Goal: Information Seeking & Learning: Learn about a topic

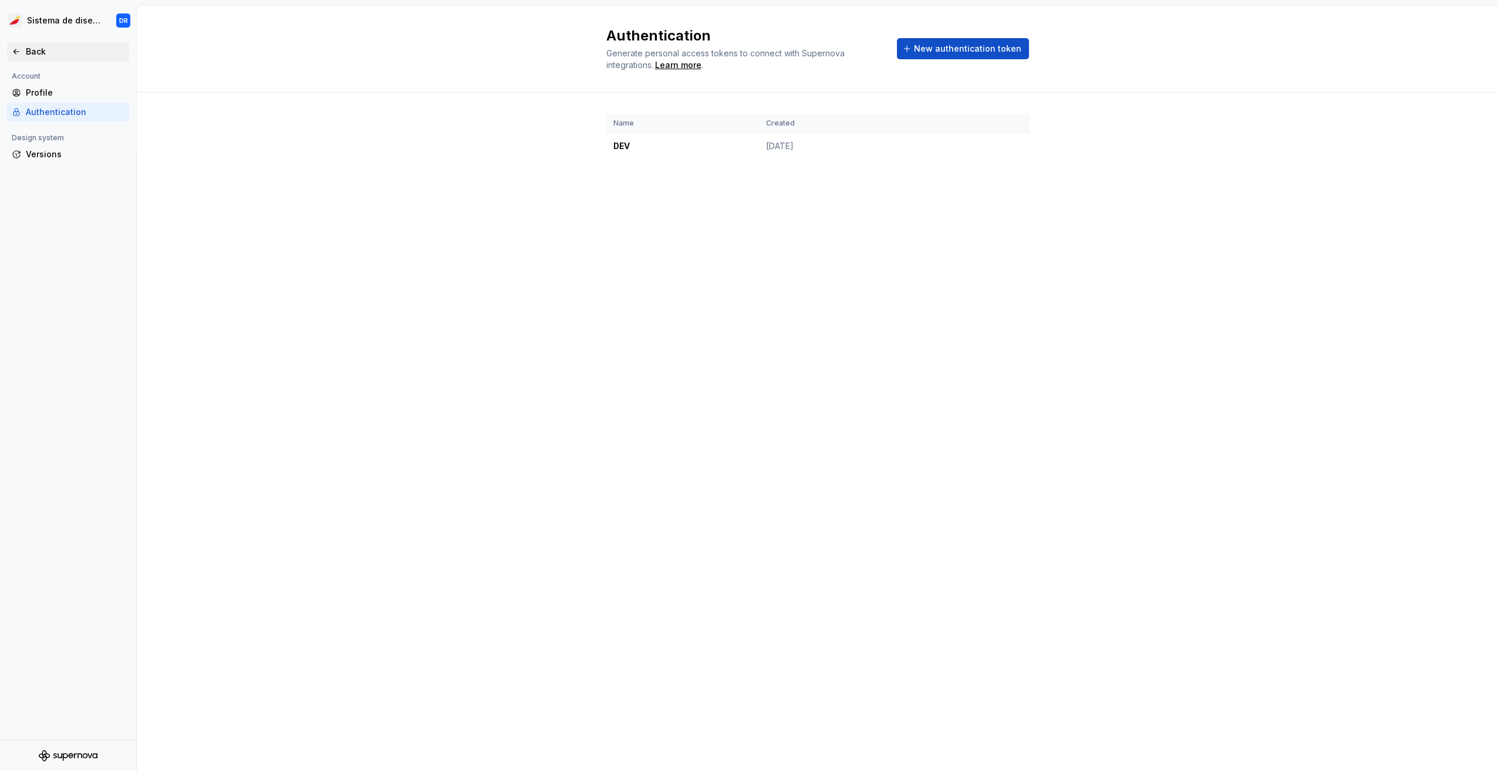
click at [42, 53] on div "Back" at bounding box center [75, 52] width 99 height 12
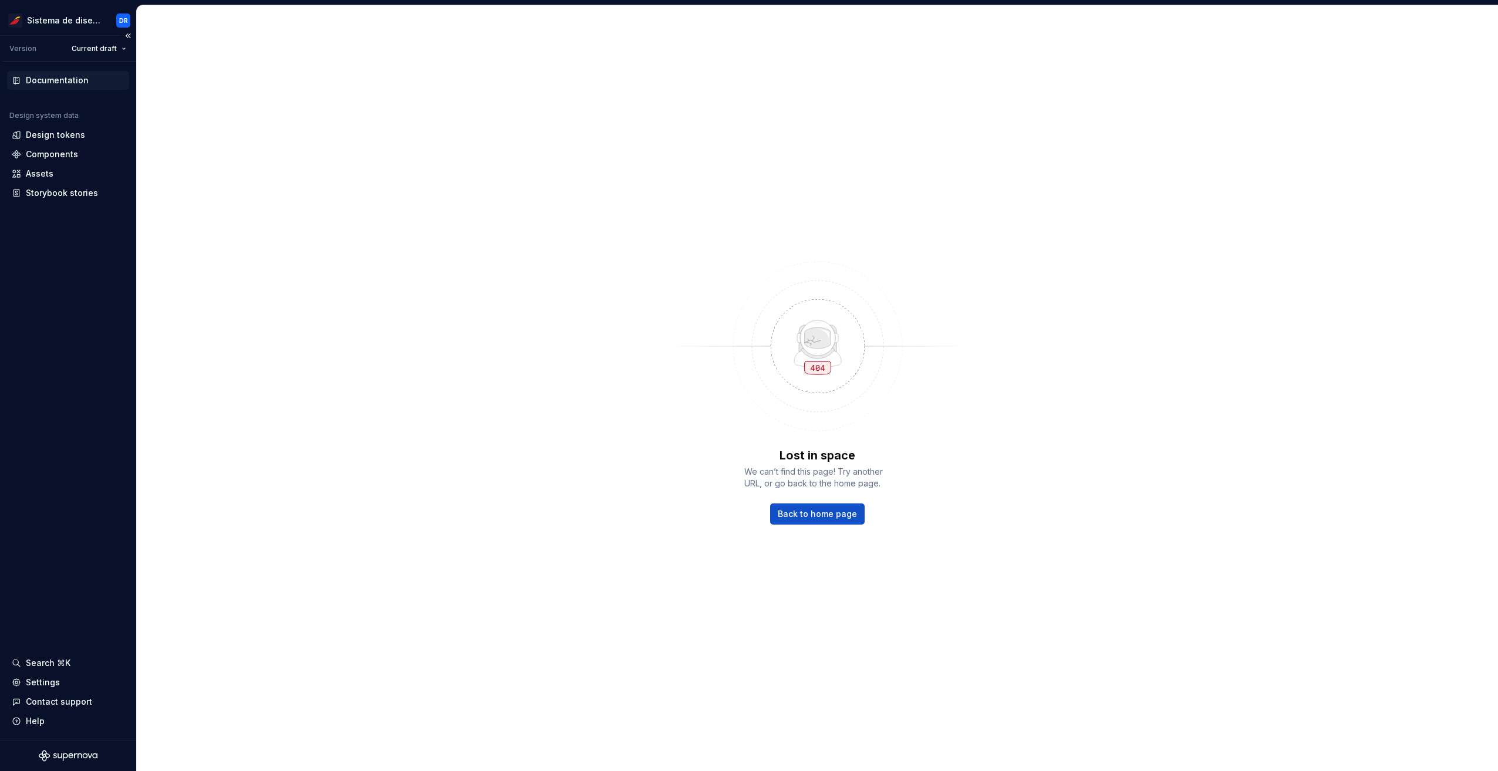
click at [53, 85] on div "Documentation" at bounding box center [57, 81] width 63 height 12
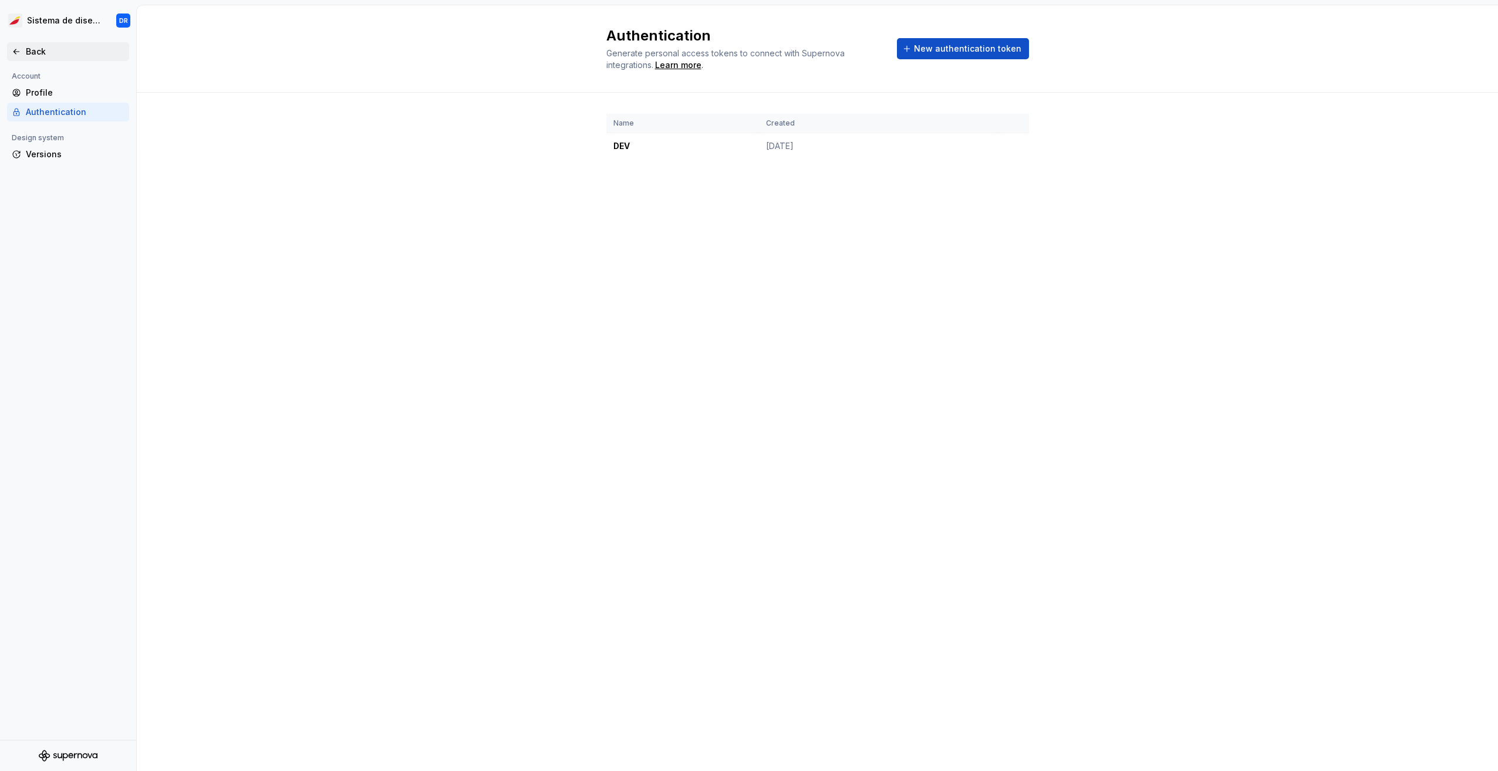
click at [21, 51] on icon at bounding box center [16, 51] width 9 height 9
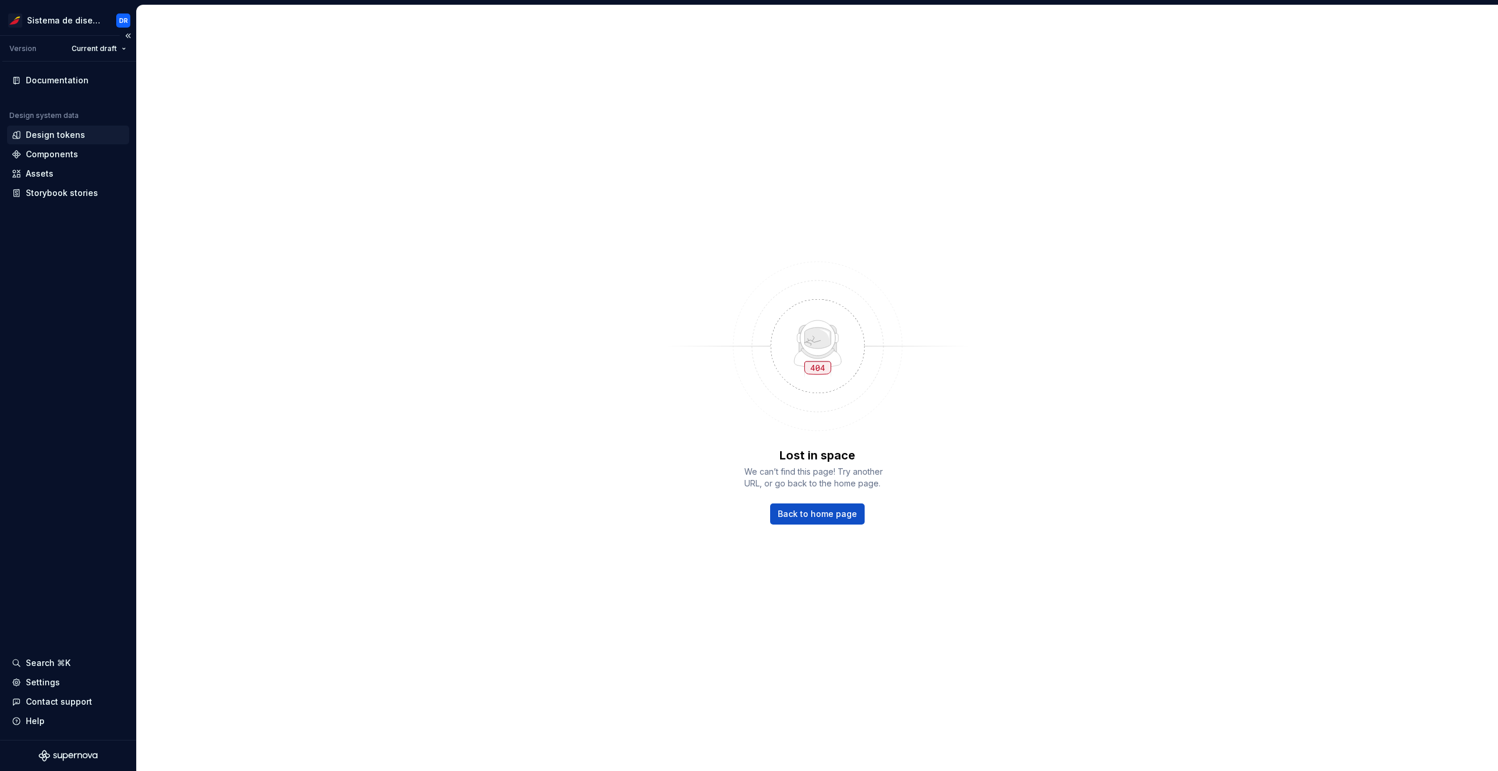
click at [52, 143] on div "Design tokens" at bounding box center [68, 135] width 122 height 19
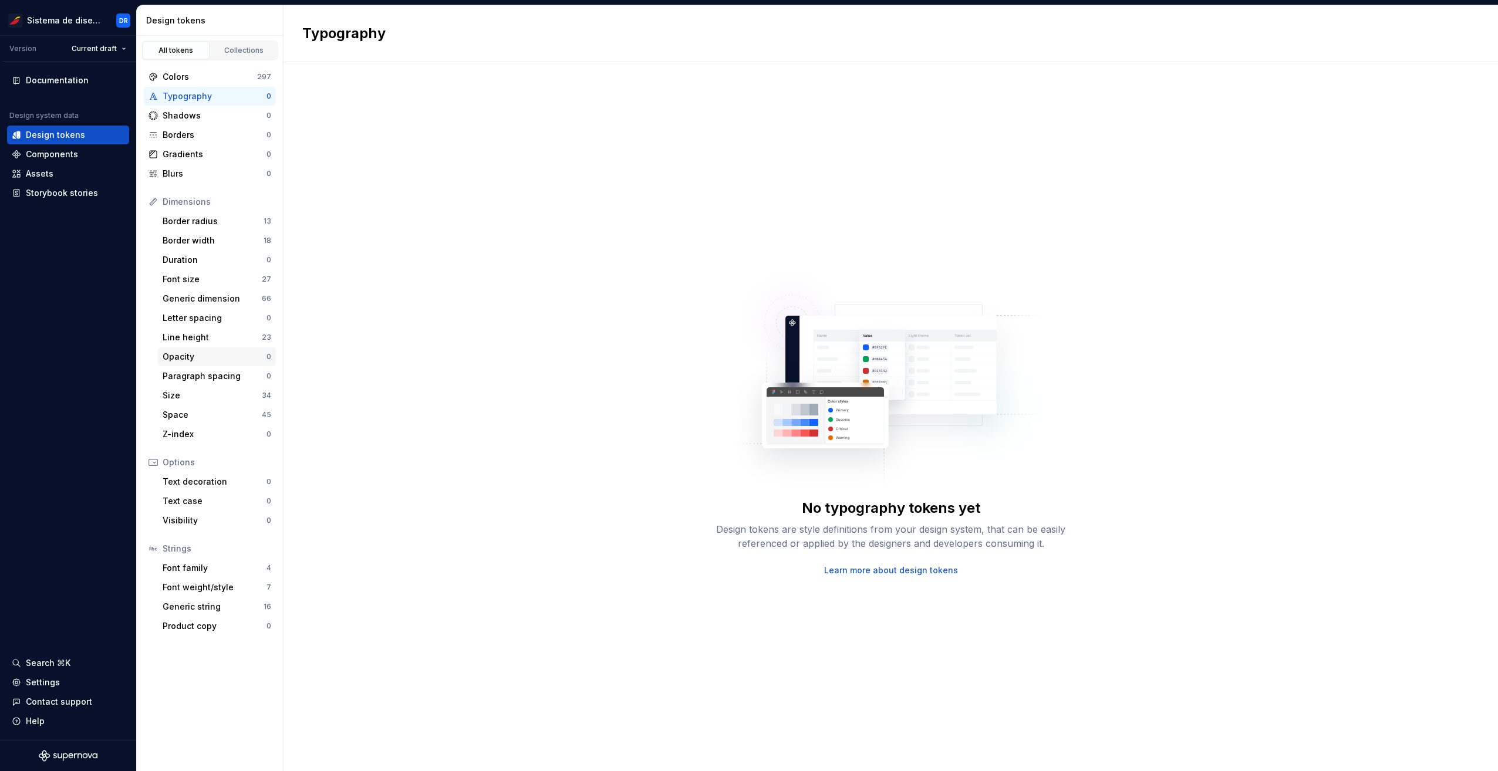
click at [220, 353] on div "Opacity" at bounding box center [215, 357] width 104 height 12
click at [228, 341] on div "Line height" at bounding box center [212, 338] width 99 height 12
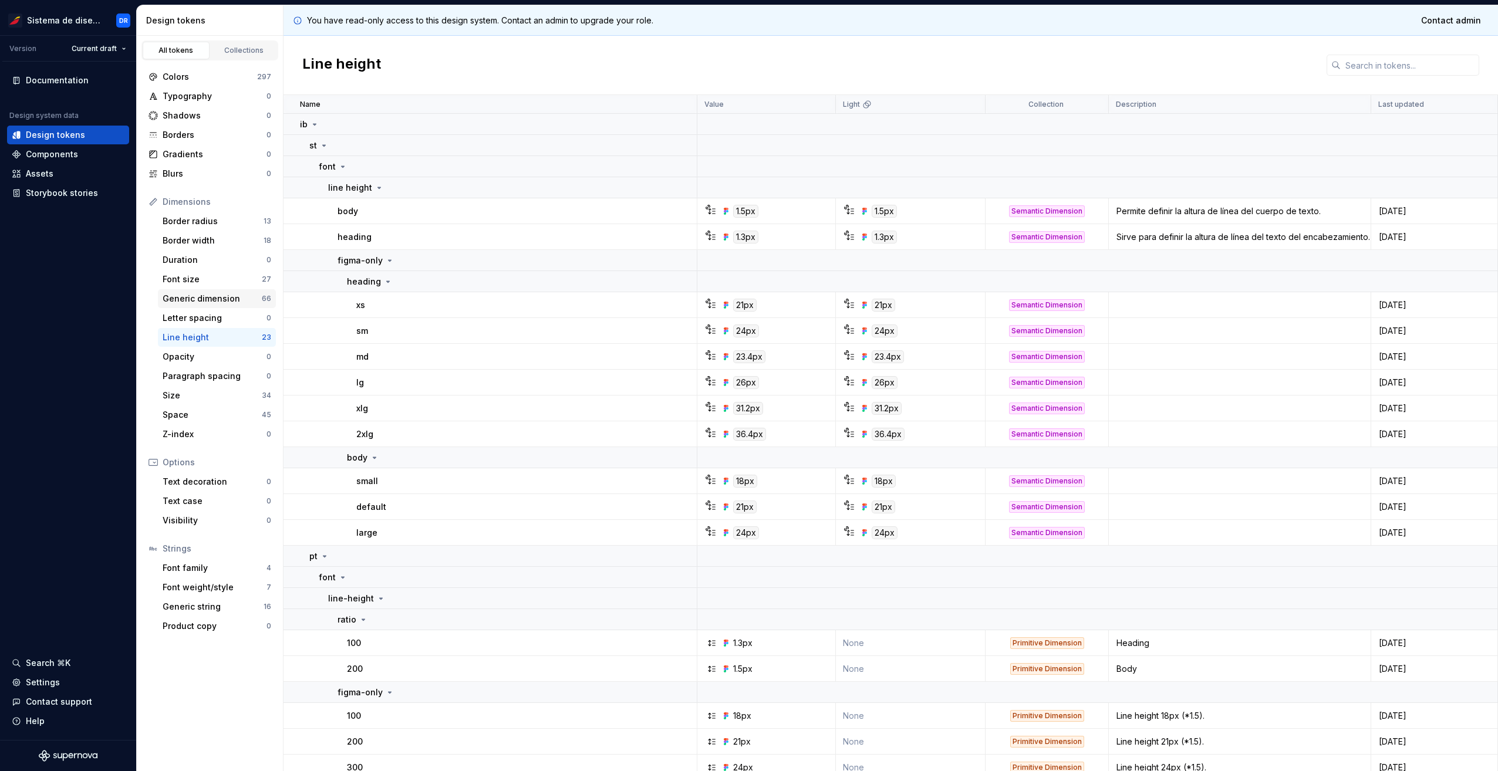
click at [222, 300] on div "Generic dimension" at bounding box center [212, 299] width 99 height 12
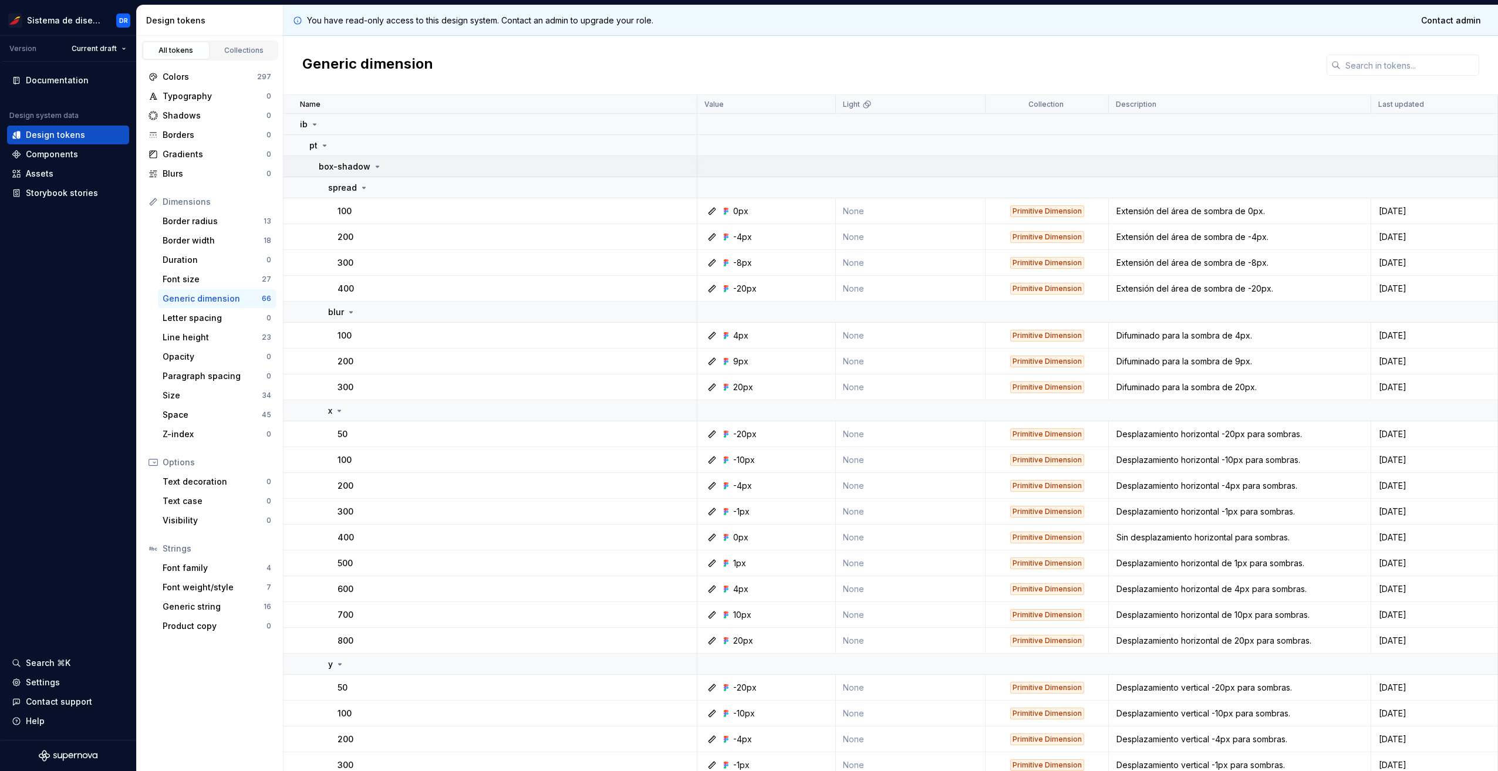
click at [374, 170] on icon at bounding box center [377, 166] width 9 height 9
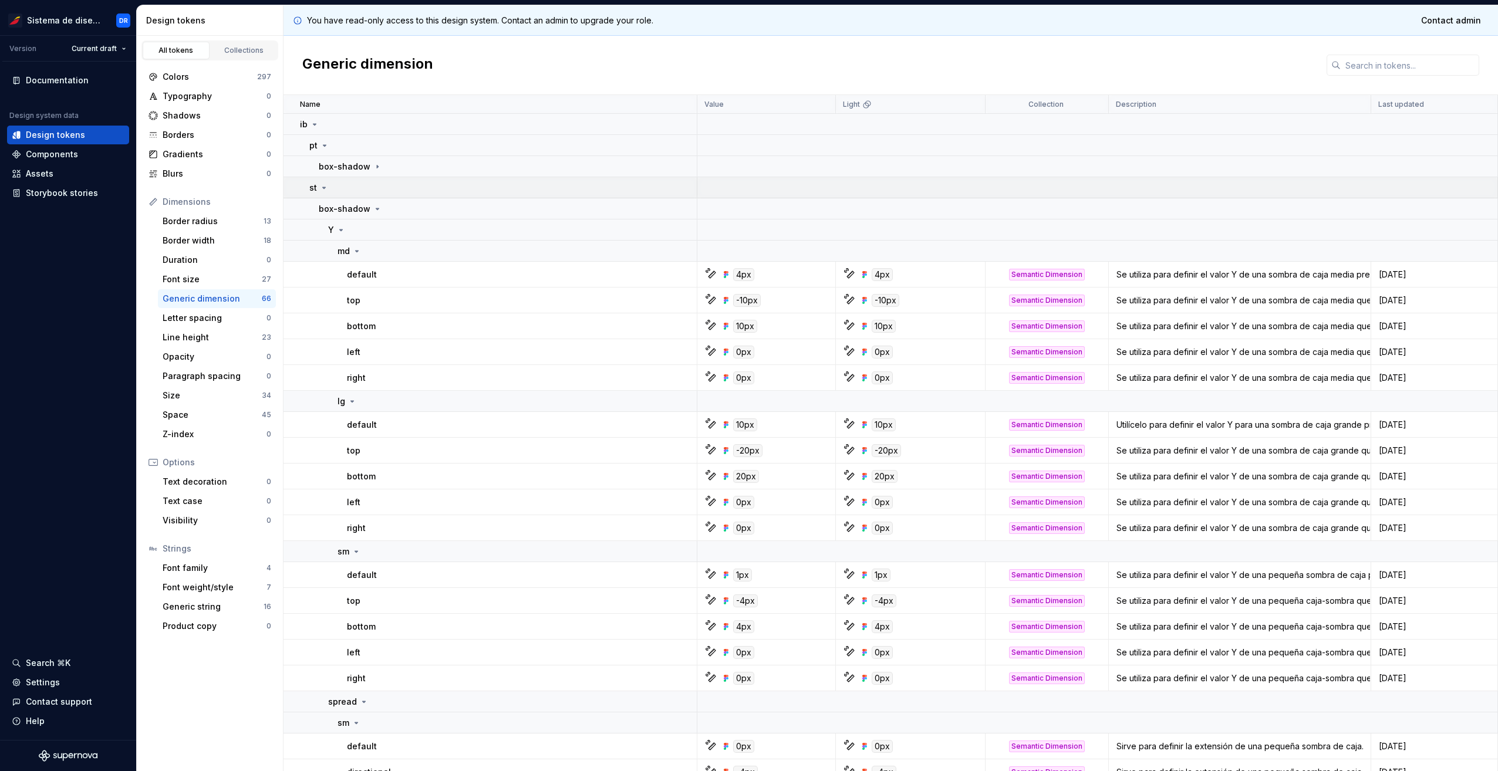
click at [314, 188] on p "st" at bounding box center [313, 188] width 8 height 12
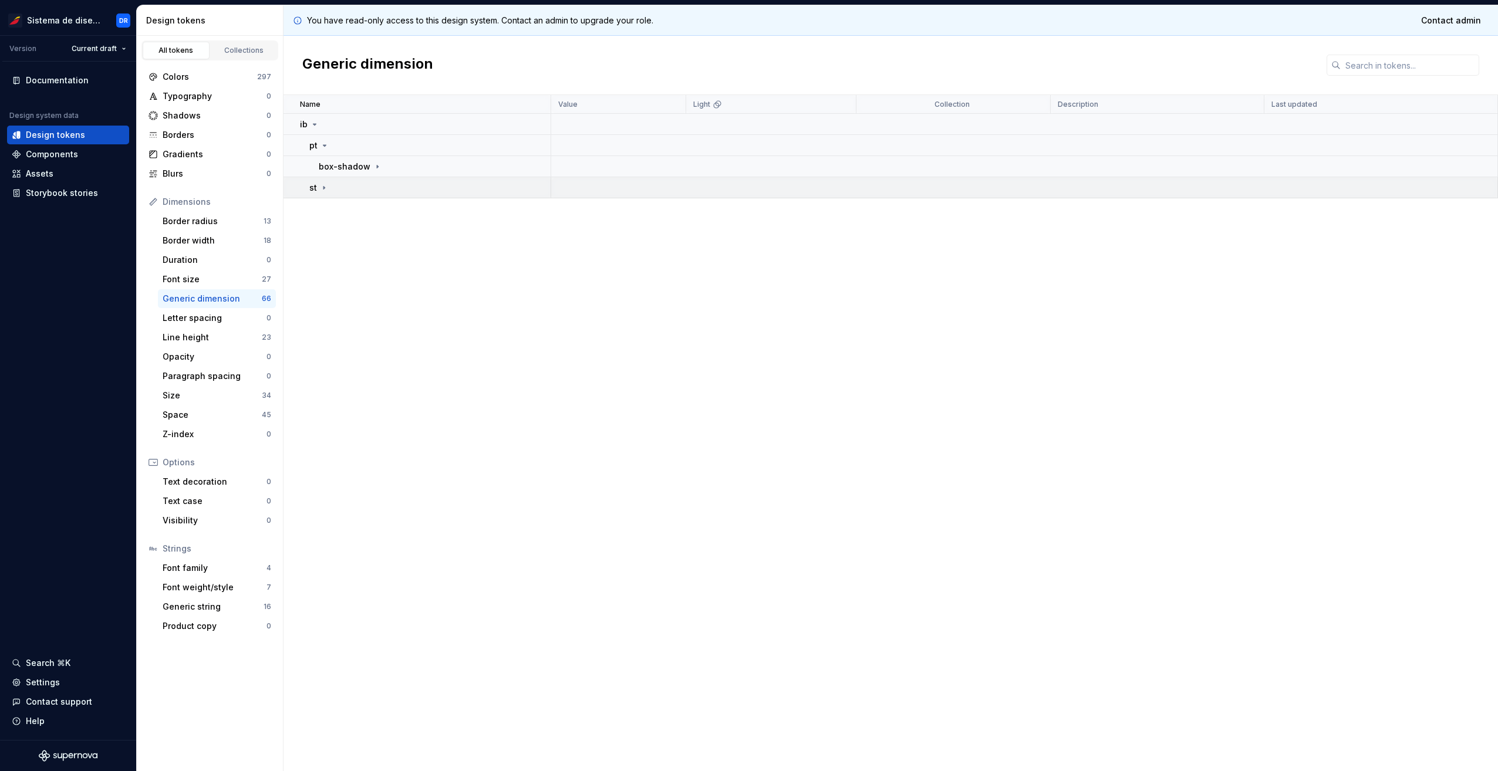
click at [315, 189] on p "st" at bounding box center [313, 188] width 8 height 12
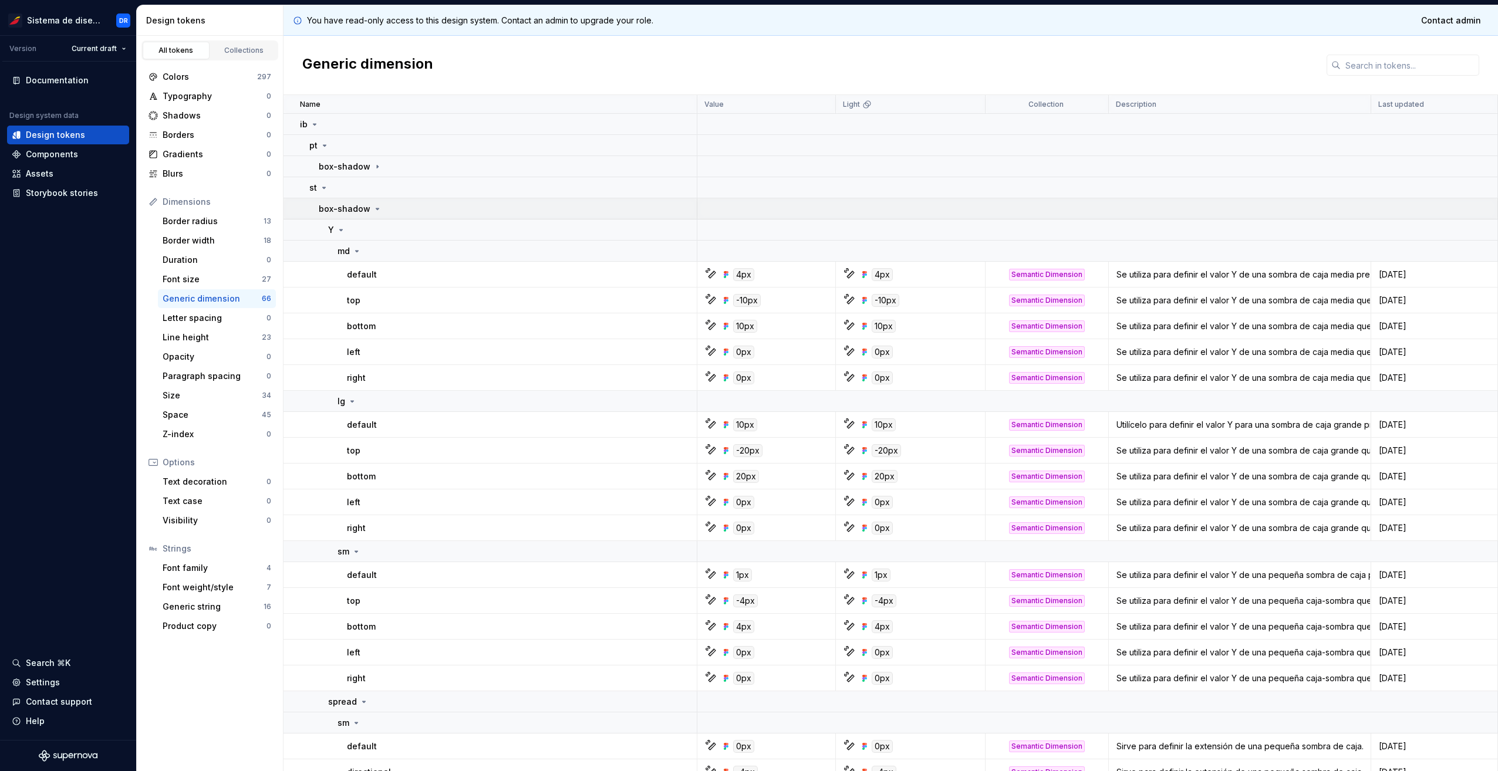
click at [356, 212] on p "box-shadow" at bounding box center [345, 209] width 52 height 12
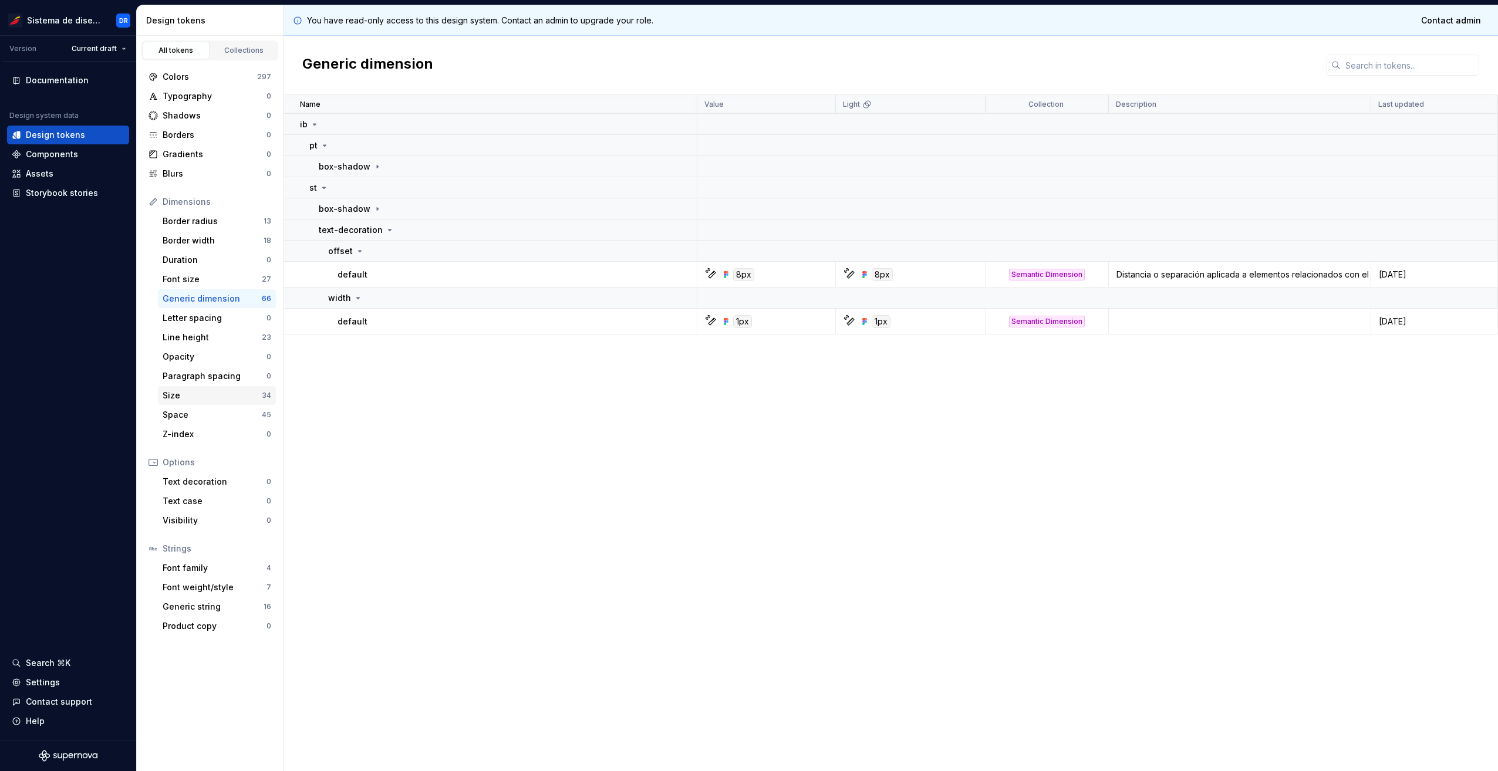
click at [211, 399] on div "Size" at bounding box center [212, 396] width 99 height 12
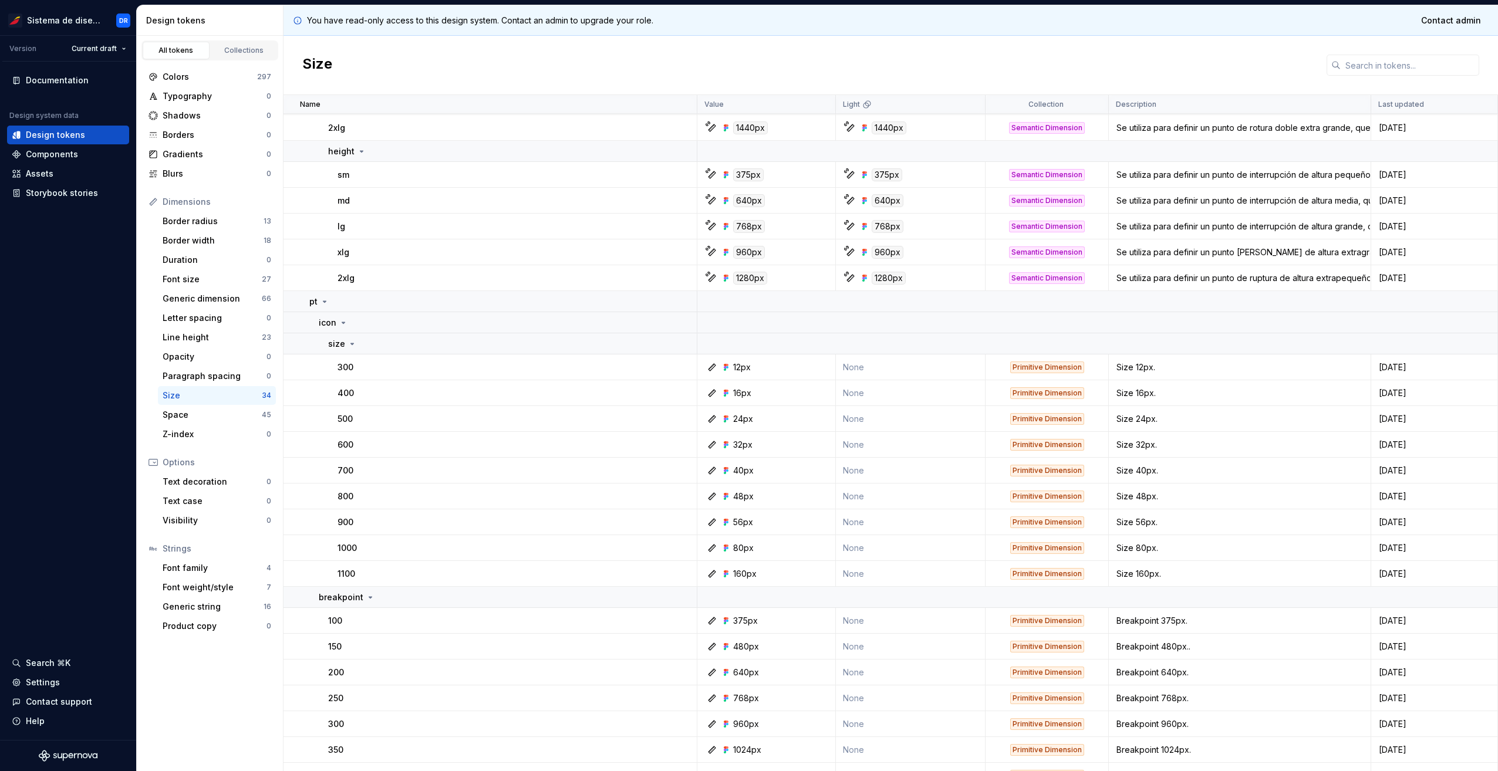
scroll to position [235, 0]
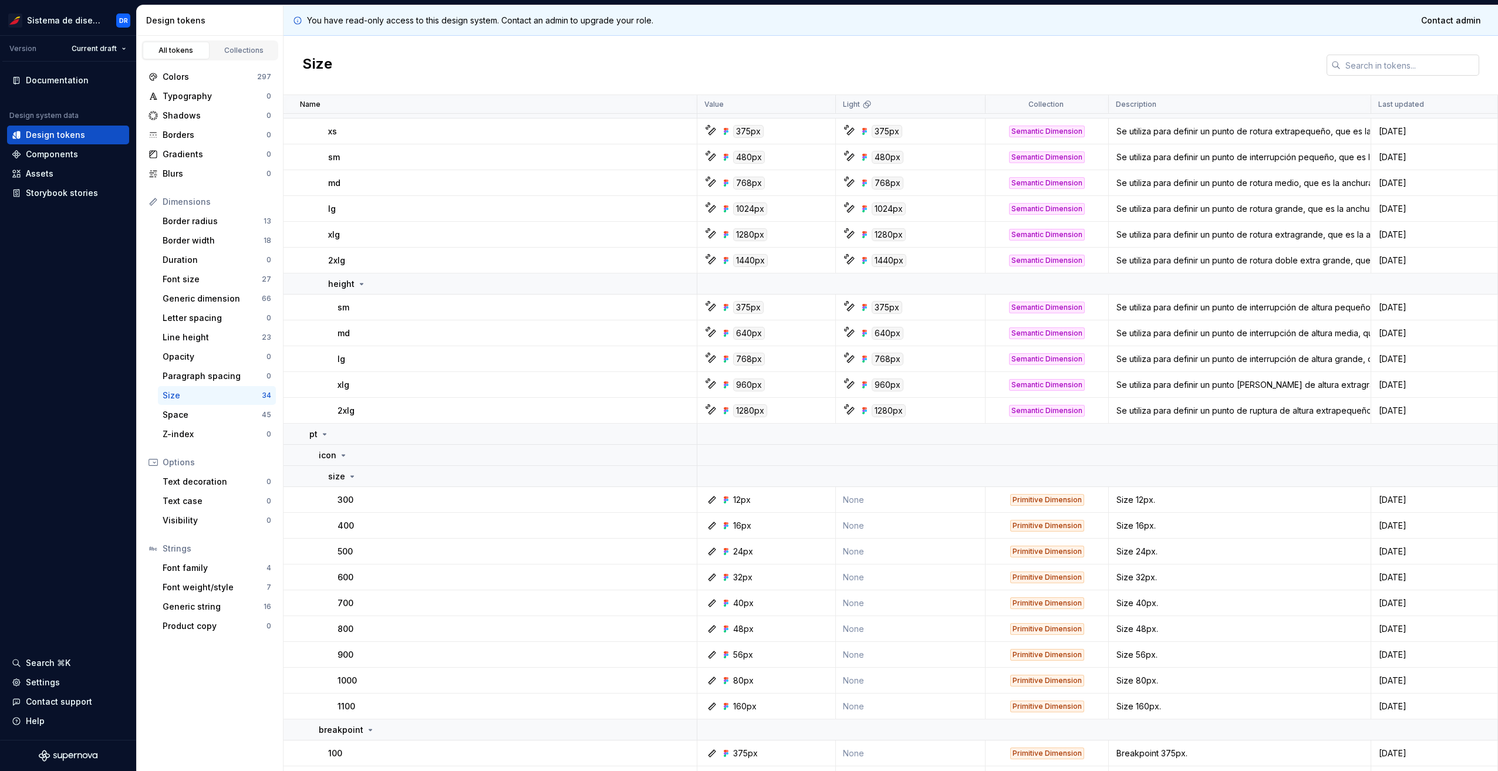
click at [1385, 61] on input "text" at bounding box center [1410, 65] width 139 height 21
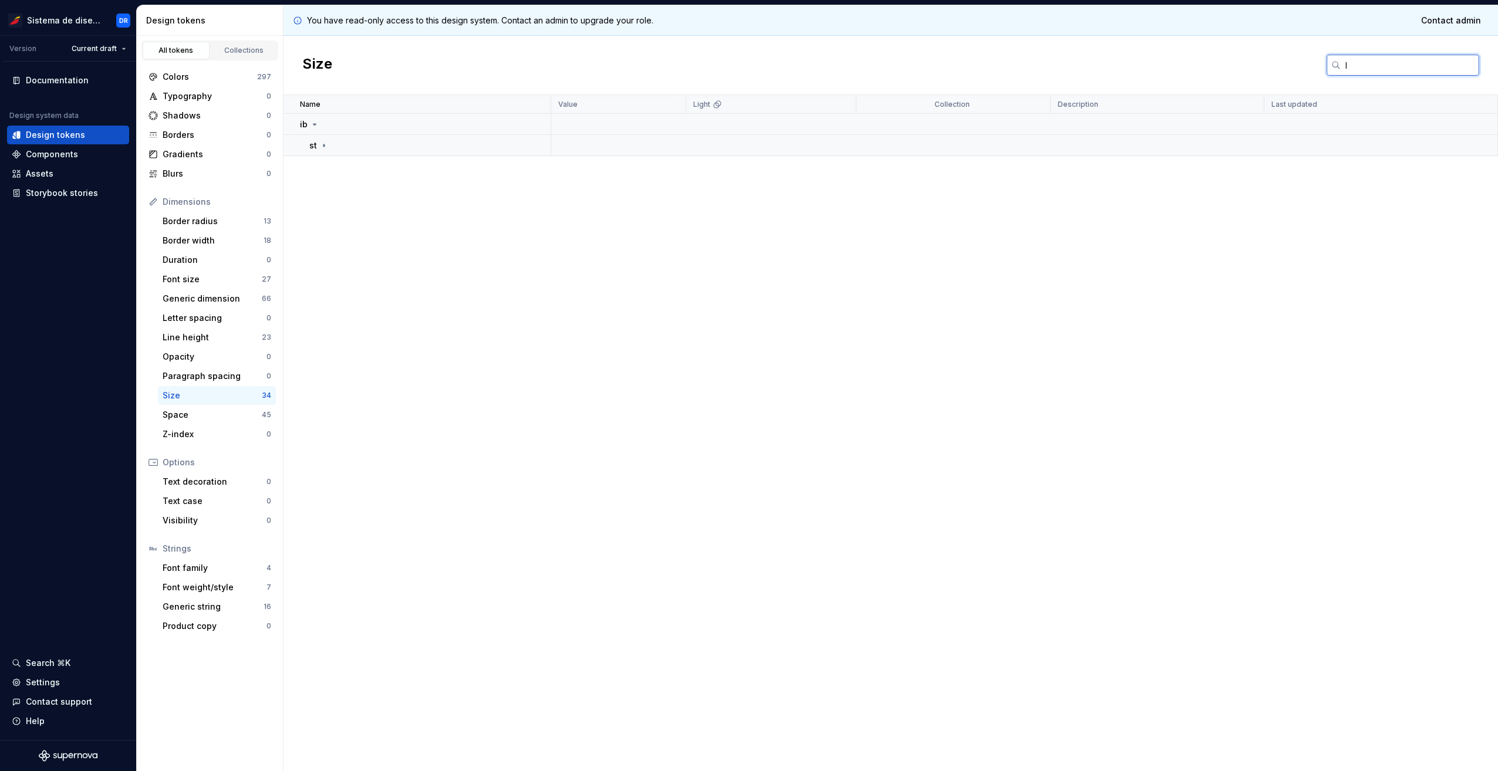
scroll to position [0, 0]
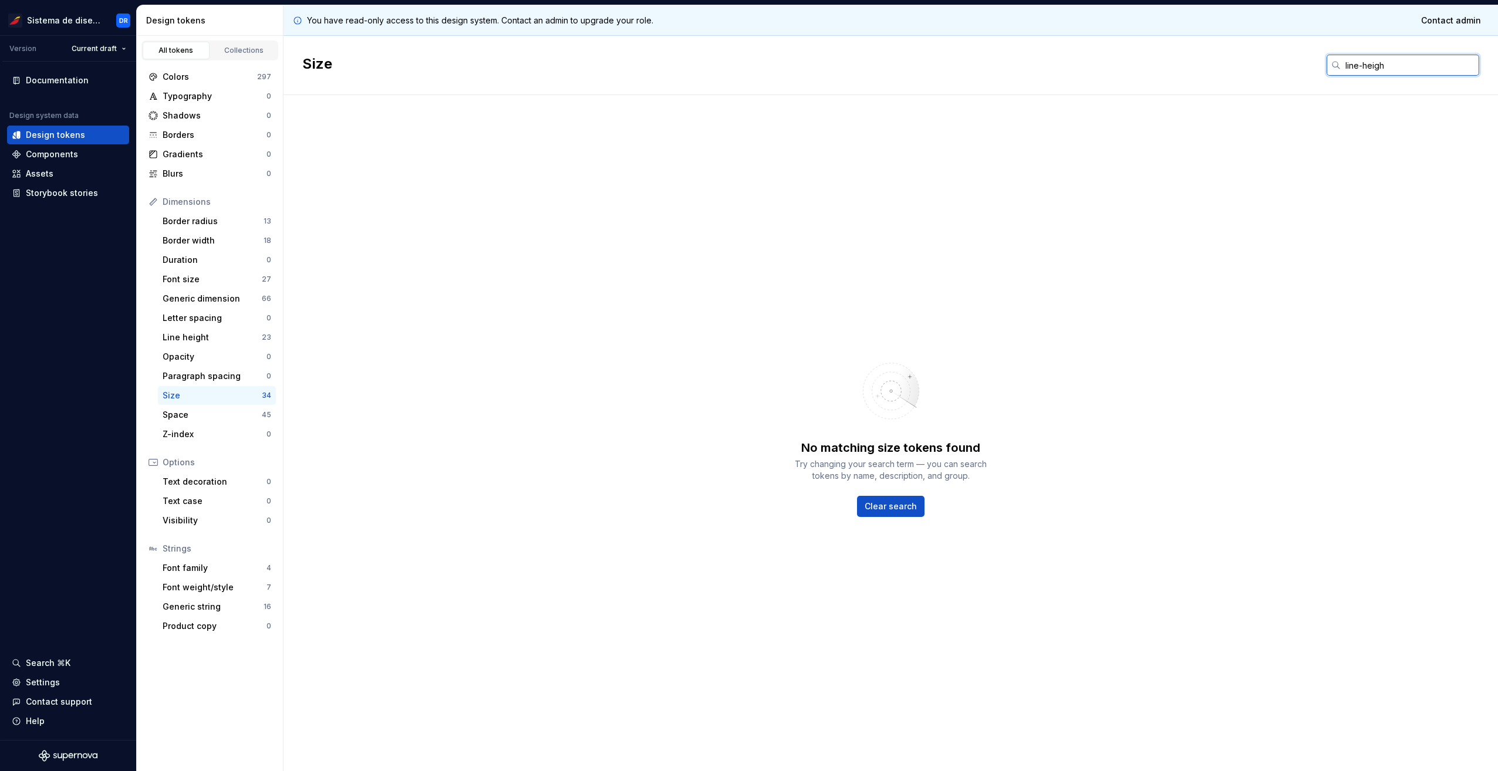
type input "line-height"
click at [209, 96] on div "Typography" at bounding box center [215, 96] width 104 height 12
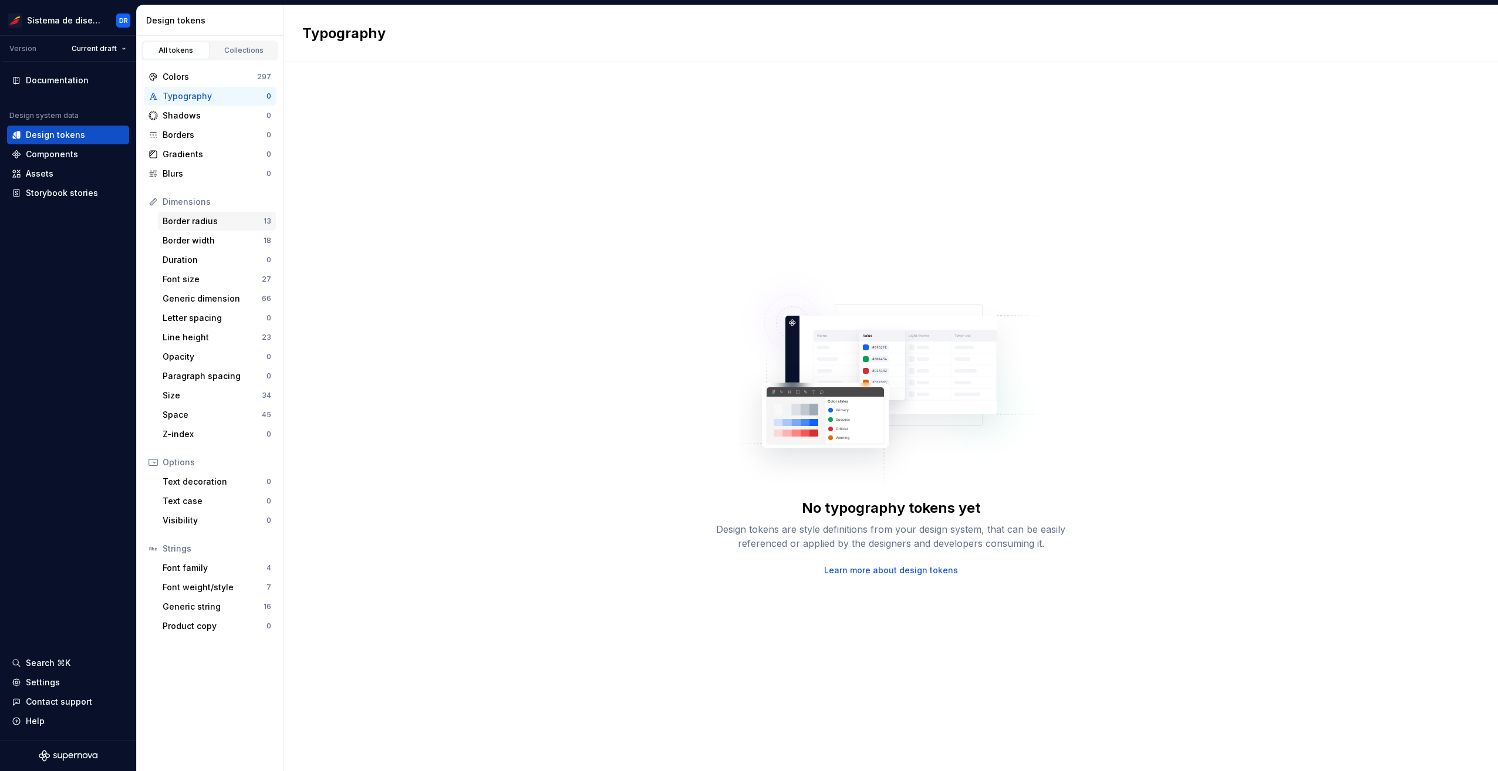
click at [212, 218] on div "Border radius" at bounding box center [213, 221] width 101 height 12
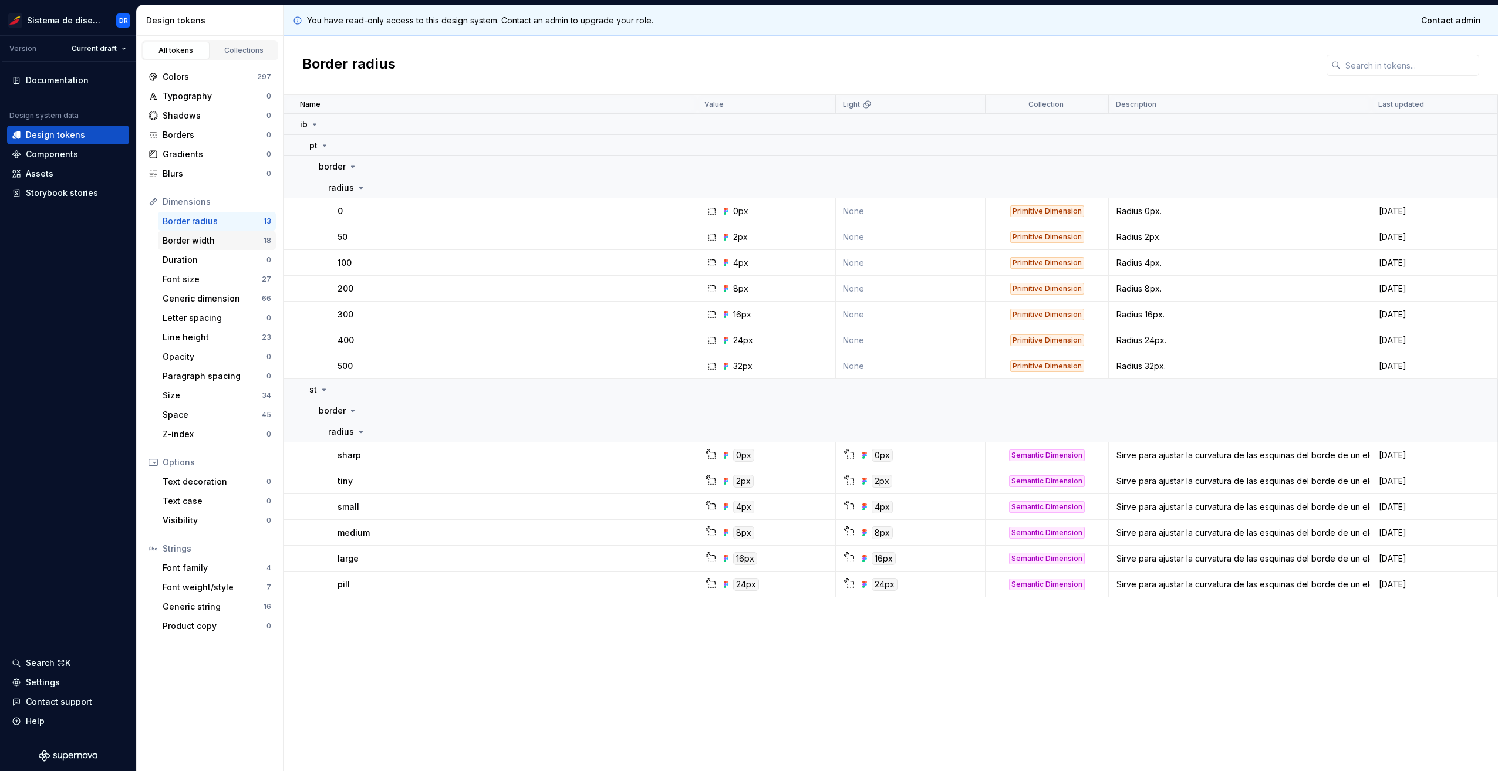
click at [221, 237] on div "Border width" at bounding box center [213, 241] width 101 height 12
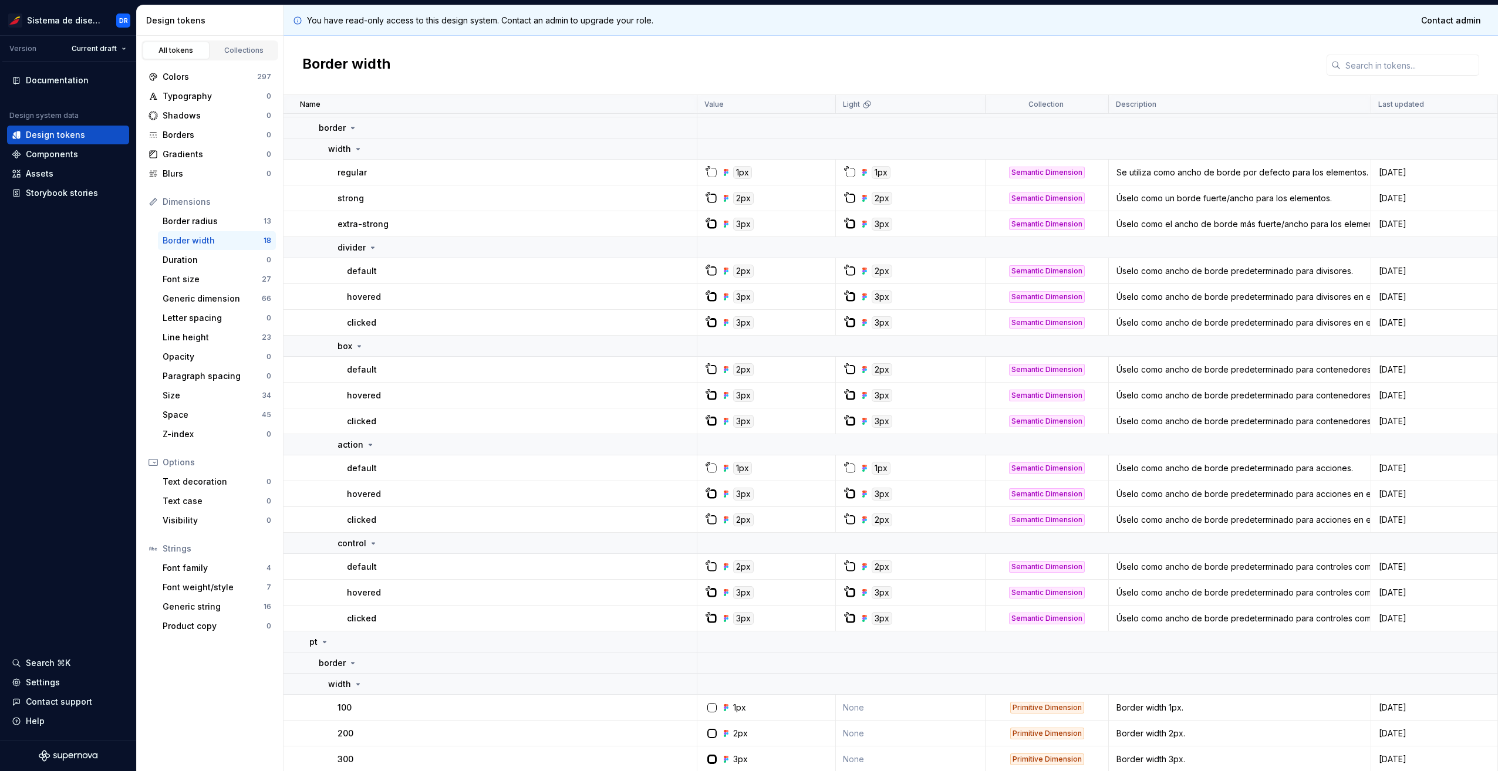
scroll to position [40, 0]
click at [211, 268] on div "Duration 0" at bounding box center [217, 260] width 118 height 19
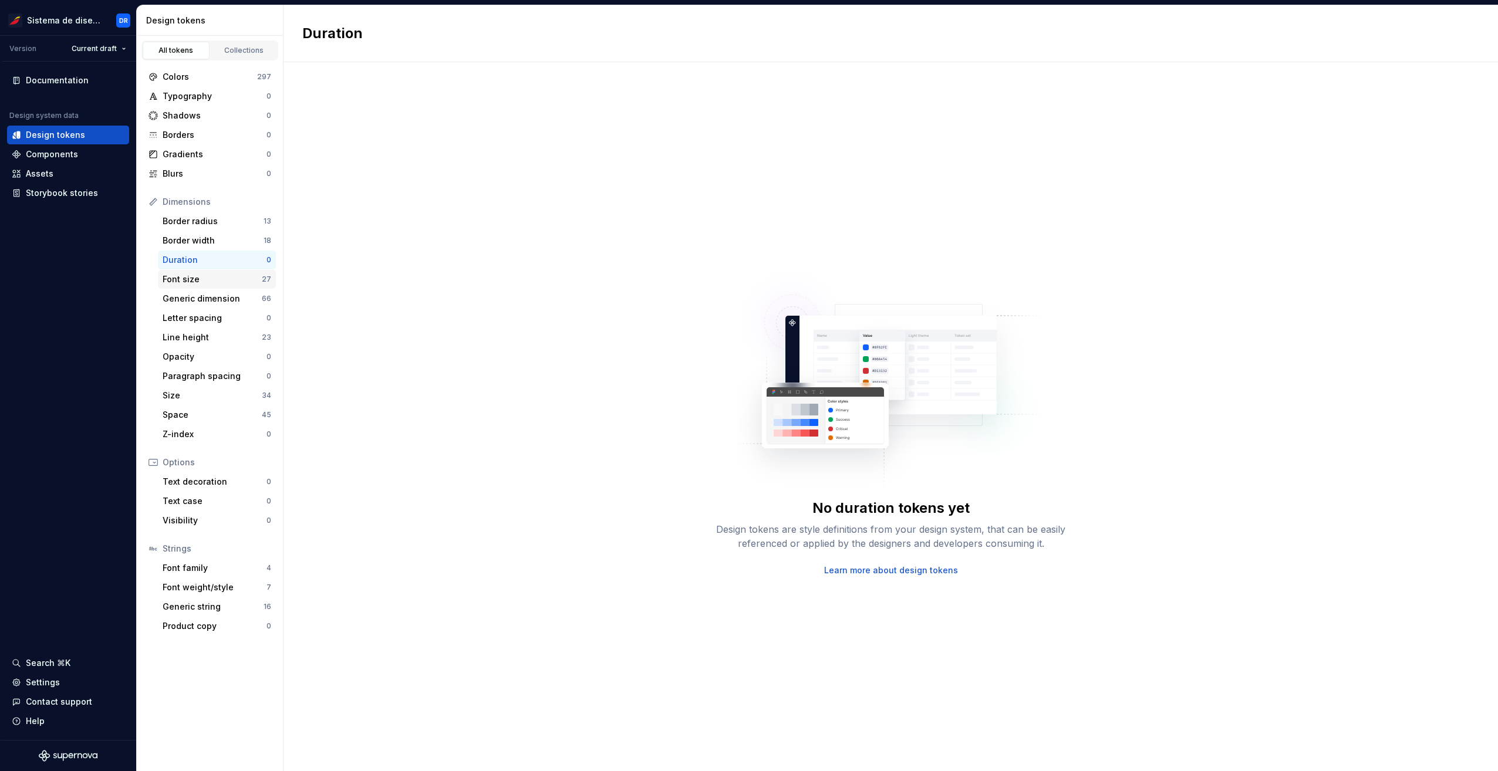
click at [218, 280] on div "Font size" at bounding box center [212, 280] width 99 height 12
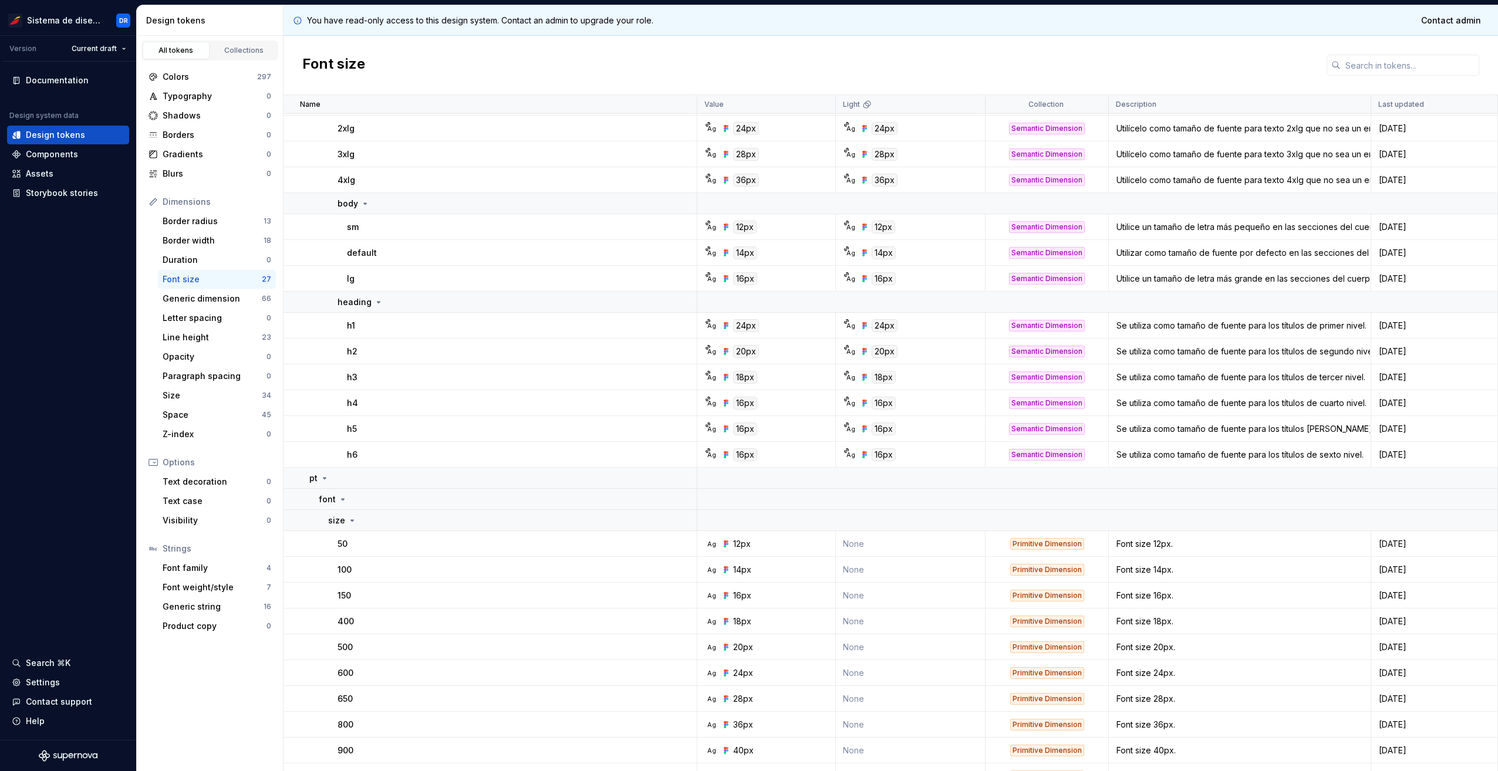
scroll to position [230, 0]
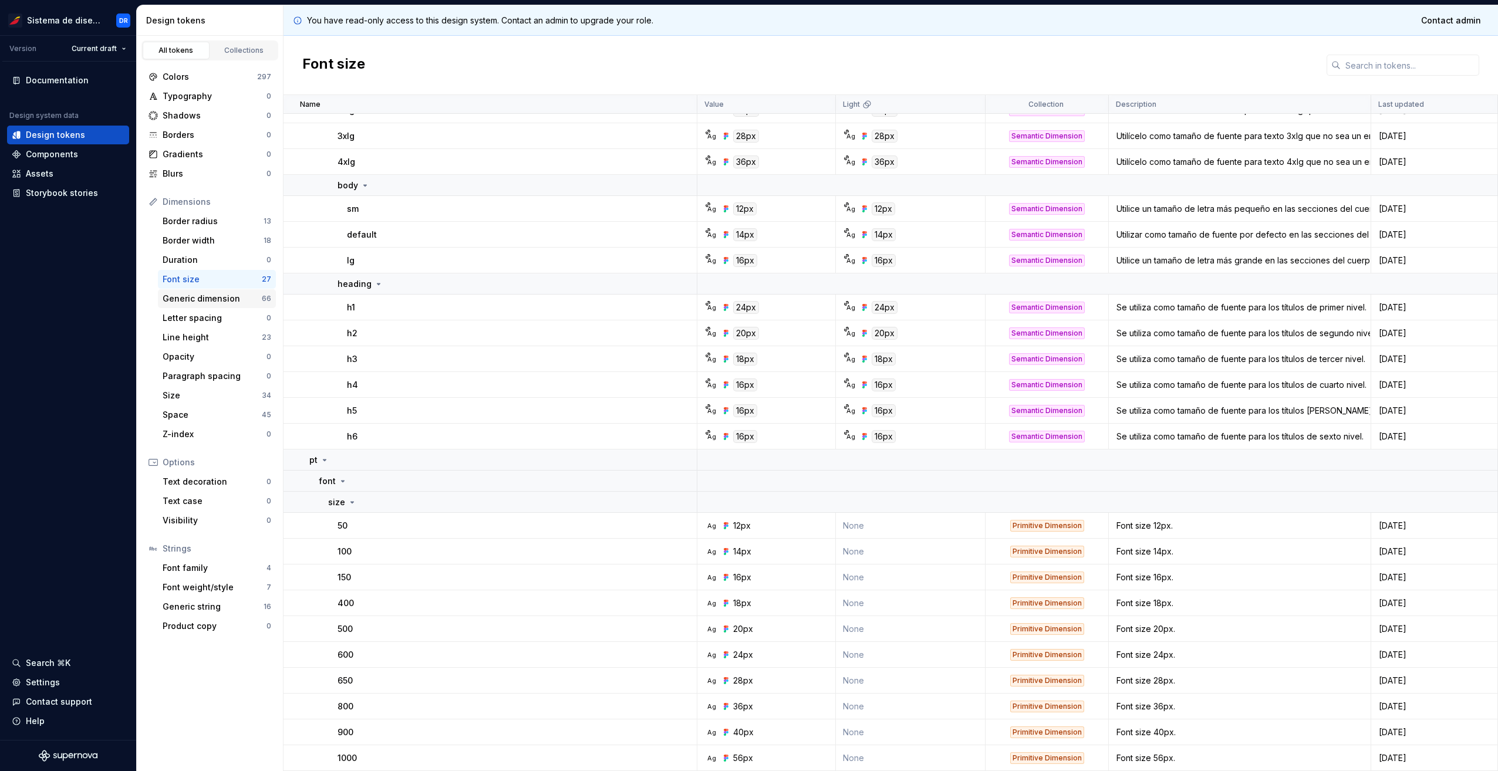
click at [224, 298] on div "Generic dimension" at bounding box center [212, 299] width 99 height 12
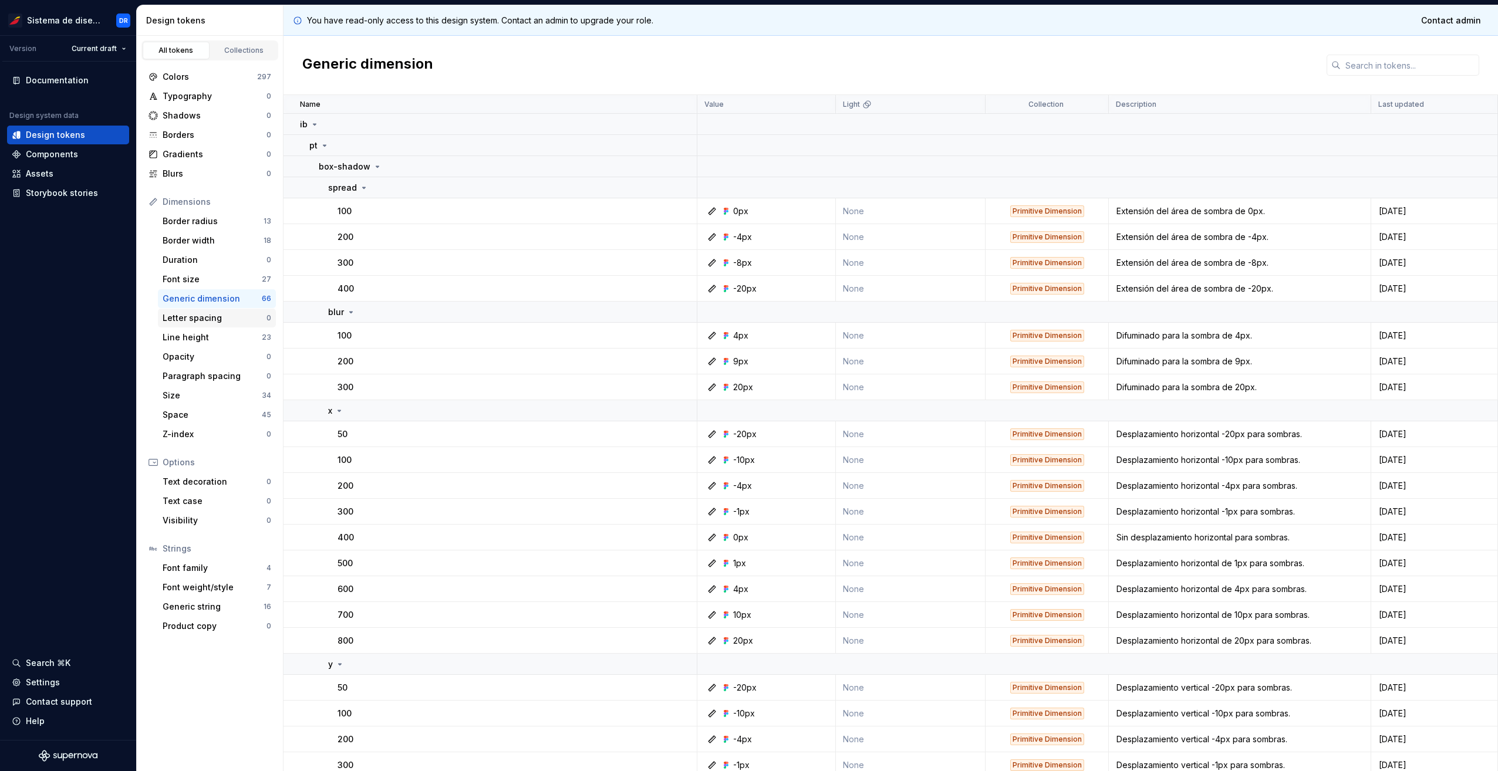
click at [224, 325] on div "Letter spacing 0" at bounding box center [217, 318] width 118 height 19
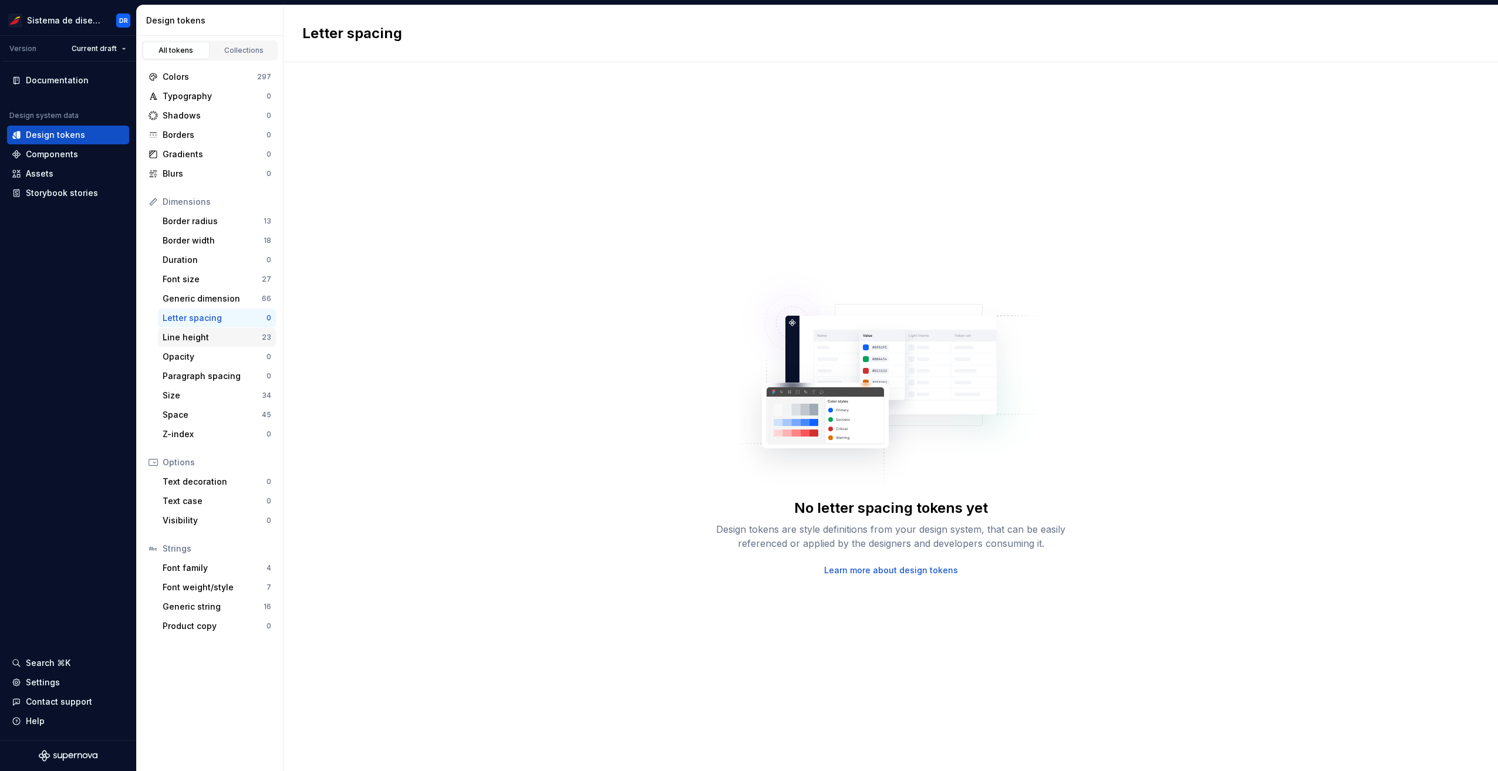
click at [214, 337] on div "Line height" at bounding box center [212, 338] width 99 height 12
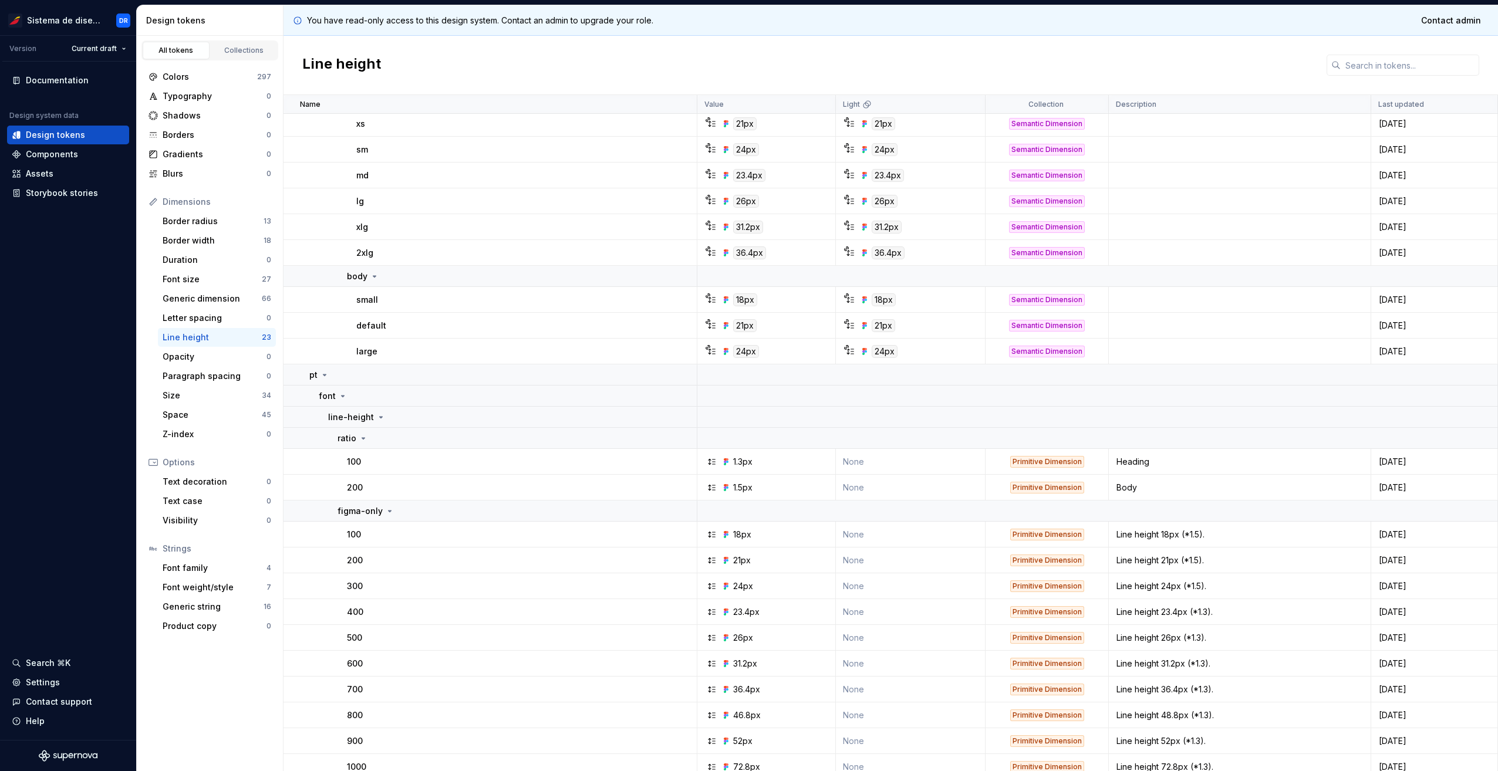
scroll to position [190, 0]
